Goal: Transaction & Acquisition: Purchase product/service

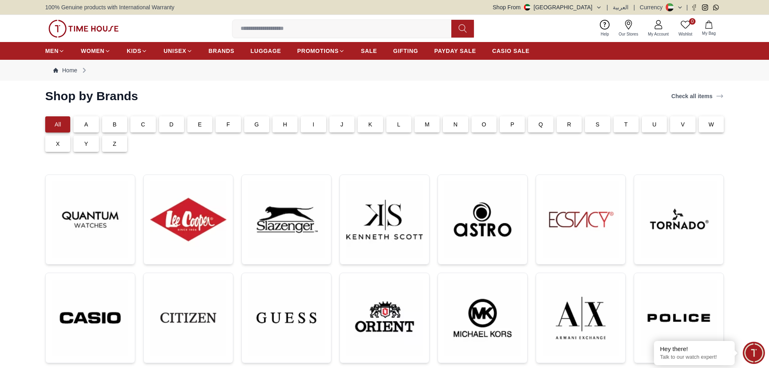
click at [600, 126] on p "S" at bounding box center [598, 124] width 4 height 8
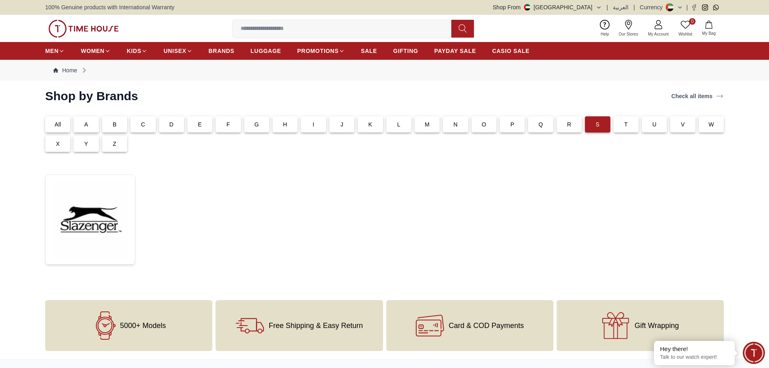
click at [149, 124] on div "C" at bounding box center [142, 124] width 25 height 16
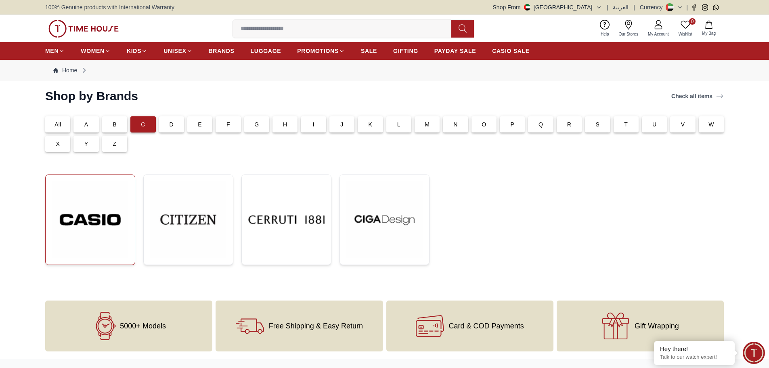
click at [97, 225] on img at bounding box center [90, 219] width 76 height 77
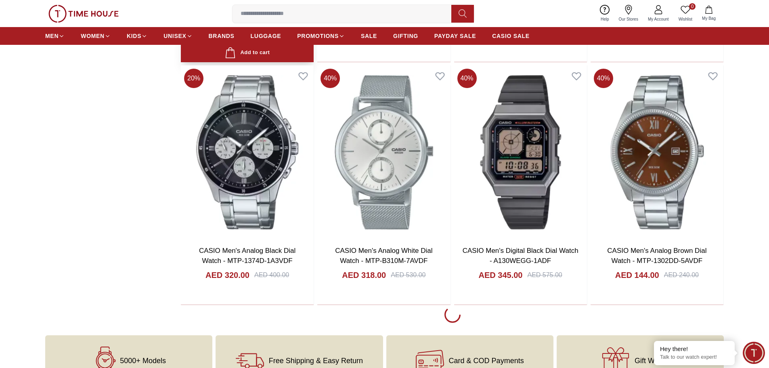
scroll to position [1454, 0]
